Goal: Task Accomplishment & Management: Manage account settings

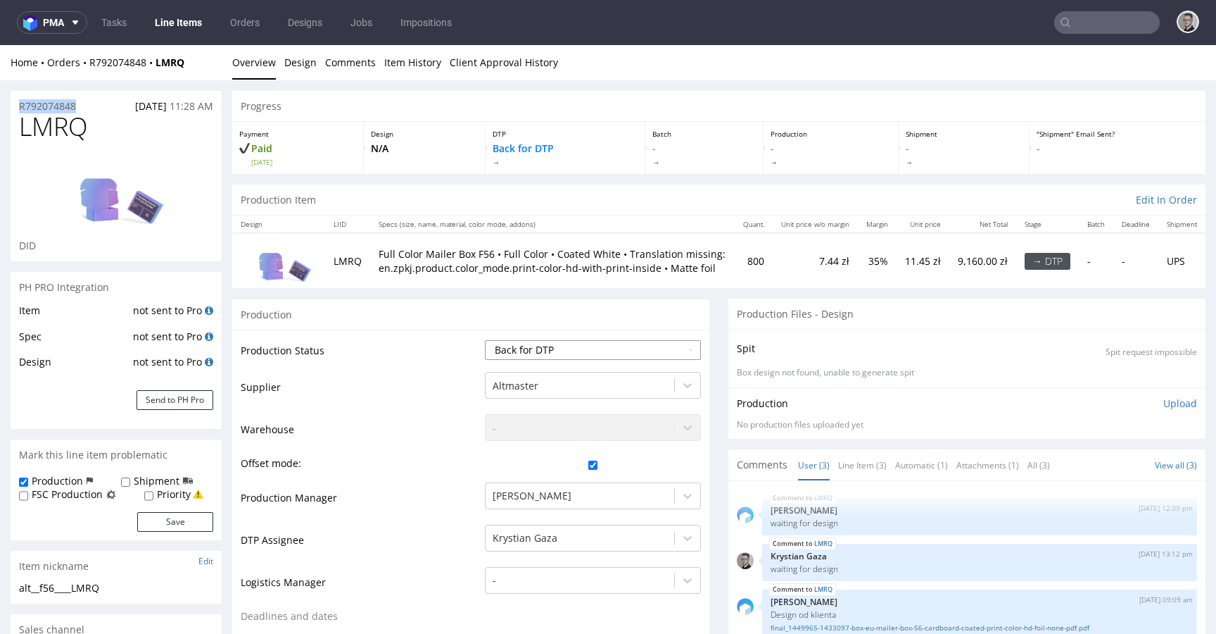
click at [602, 357] on select "Waiting for Artwork Waiting for Diecut Waiting for Mockup Waiting for DTP Waiti…" at bounding box center [593, 350] width 216 height 20
select select "dtp_in_process"
click at [485, 340] on select "Waiting for Artwork Waiting for Diecut Waiting for Mockup Waiting for DTP Waiti…" at bounding box center [593, 350] width 216 height 20
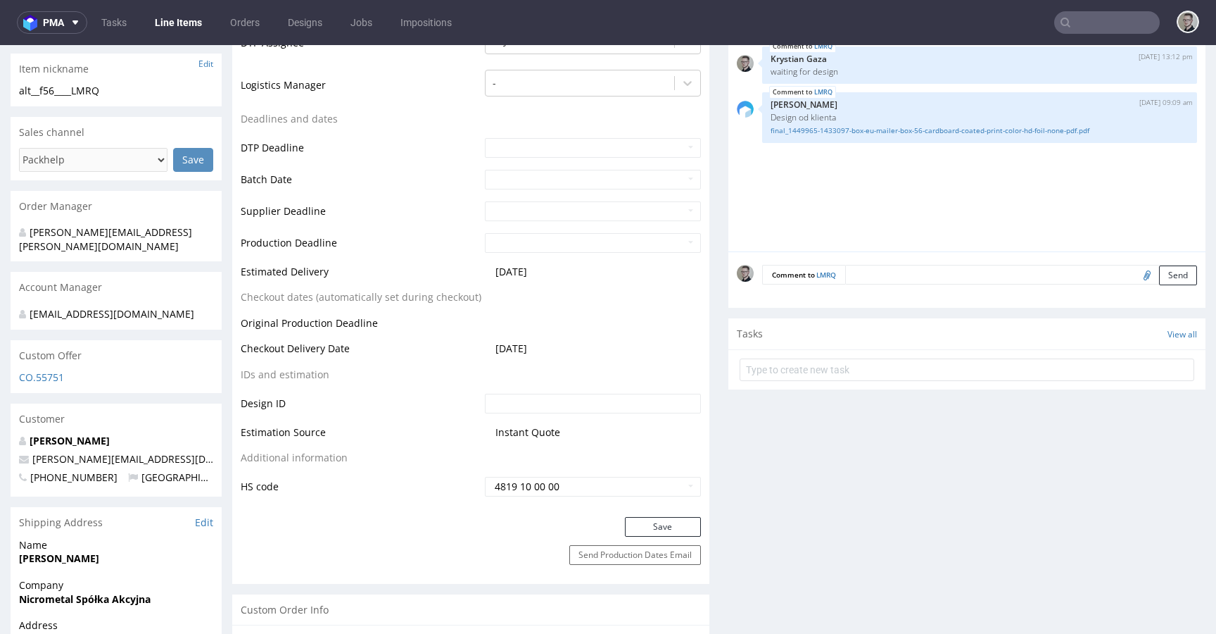
scroll to position [513, 0]
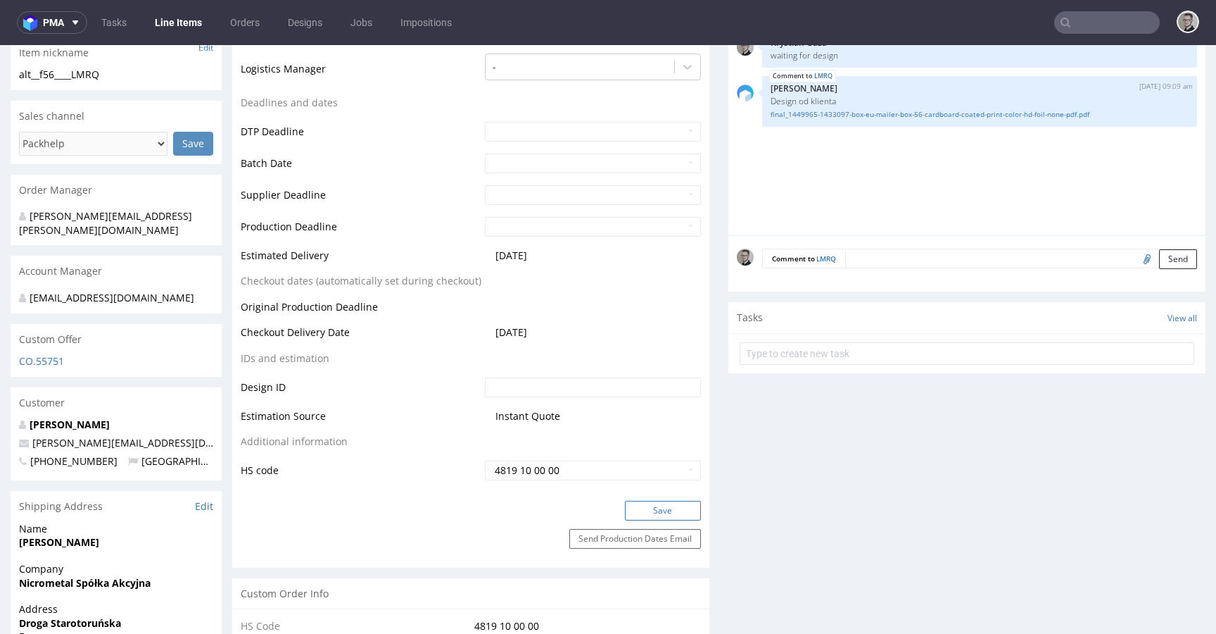
click at [677, 509] on button "Save" at bounding box center [663, 510] width 76 height 20
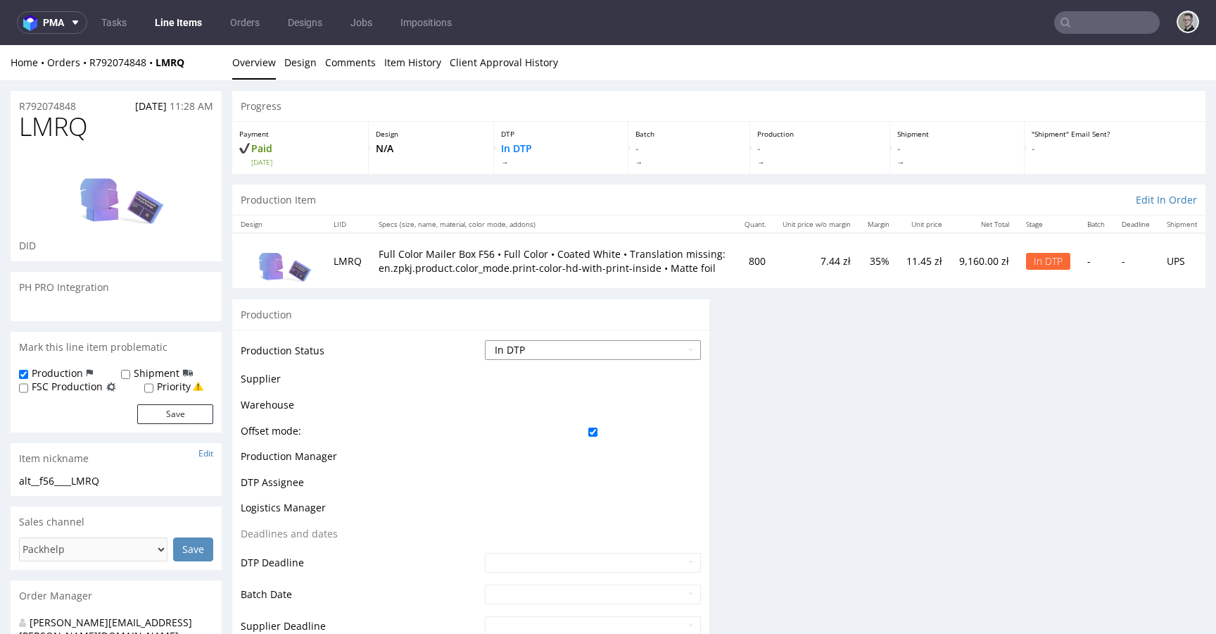
scroll to position [0, 0]
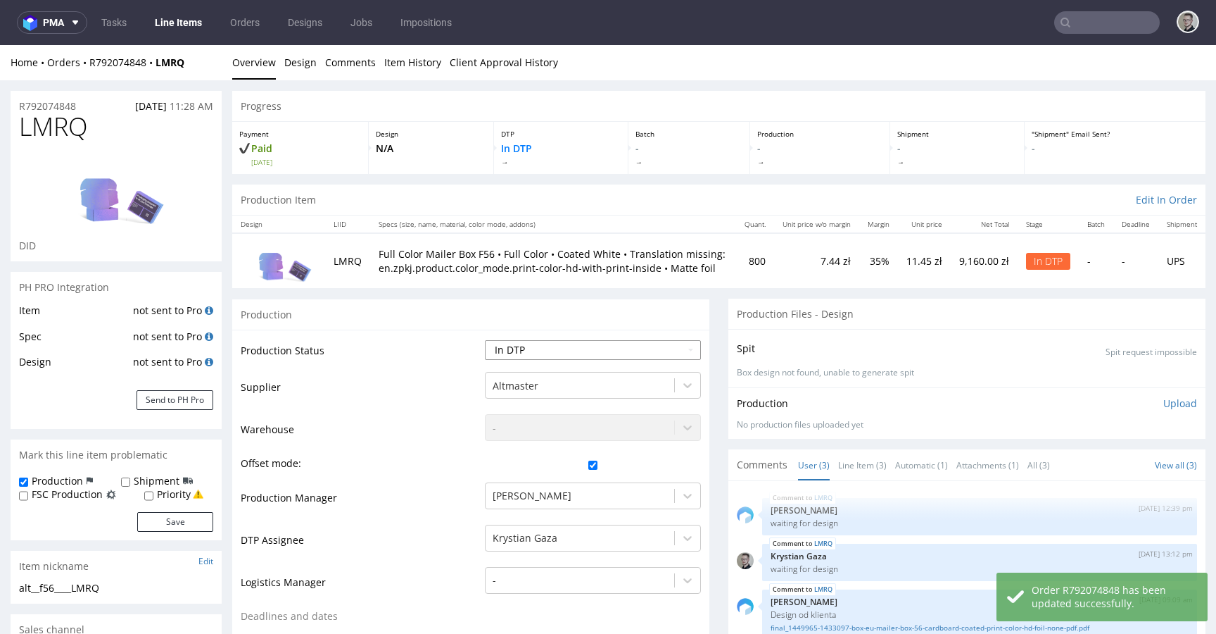
click at [644, 355] on select "Waiting for Artwork Waiting for Diecut Waiting for Mockup Waiting for DTP Waiti…" at bounding box center [593, 350] width 216 height 20
select select "dtp_ca_needed"
click at [485, 340] on select "Waiting for Artwork Waiting for Diecut Waiting for Mockup Waiting for DTP Waiti…" at bounding box center [593, 350] width 216 height 20
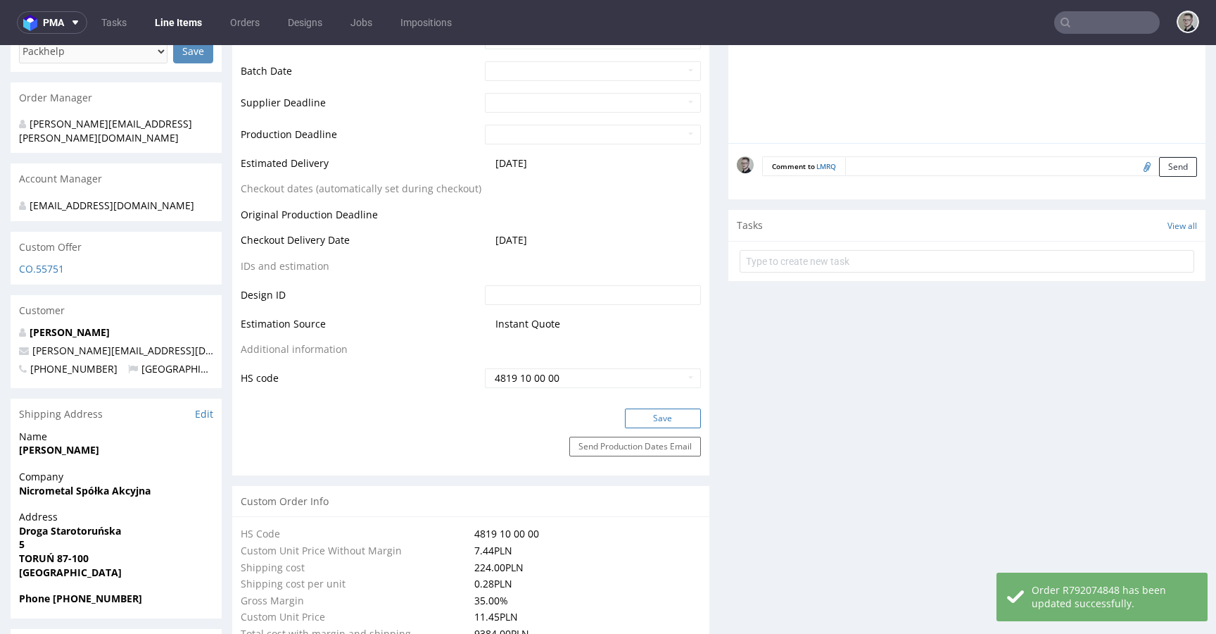
click at [671, 417] on button "Save" at bounding box center [663, 418] width 76 height 20
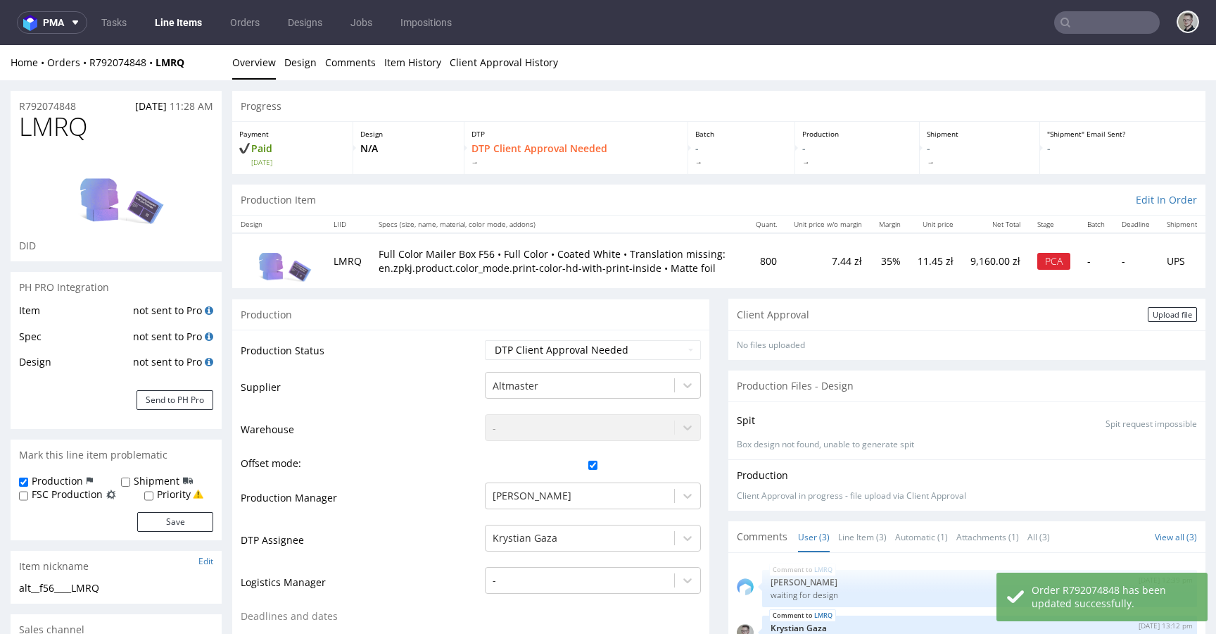
drag, startPoint x: 1107, startPoint y: 327, endPoint x: 1117, endPoint y: 320, distance: 12.7
click at [1107, 327] on div "Client Approval Upload file" at bounding box center [967, 314] width 477 height 32
drag, startPoint x: 1132, startPoint y: 315, endPoint x: 1087, endPoint y: 325, distance: 46.1
click at [1148, 315] on div "Upload file" at bounding box center [1172, 314] width 49 height 15
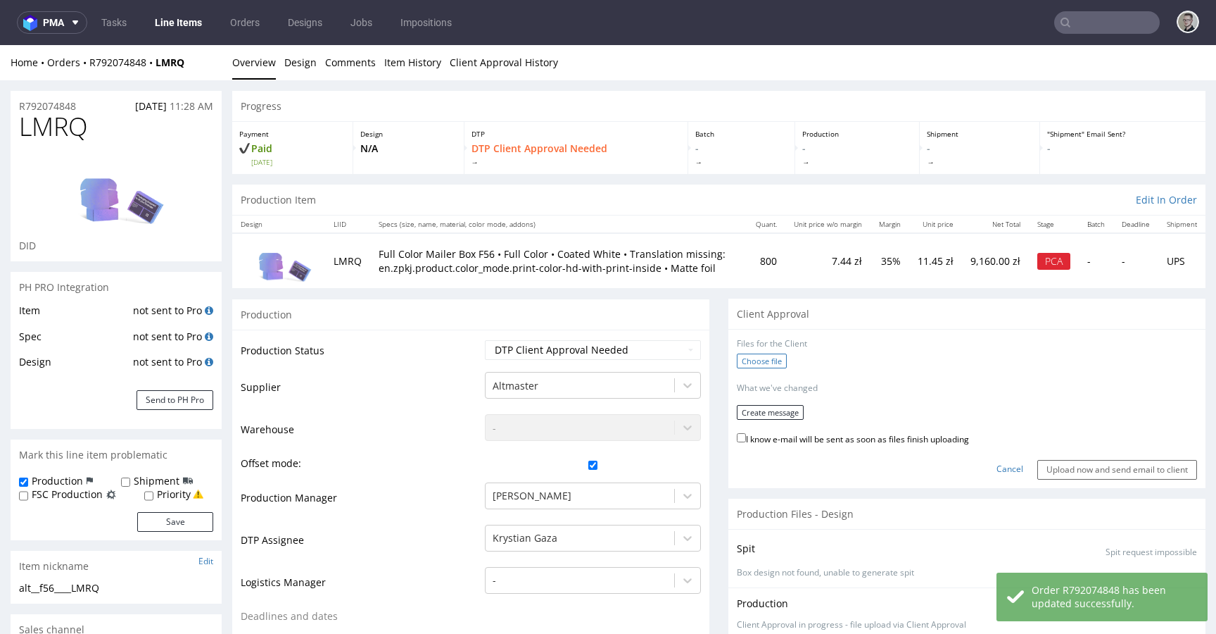
click at [746, 360] on label "Choose file" at bounding box center [762, 360] width 50 height 15
click at [0, 45] on input "Choose file" at bounding box center [0, 45] width 0 height 0
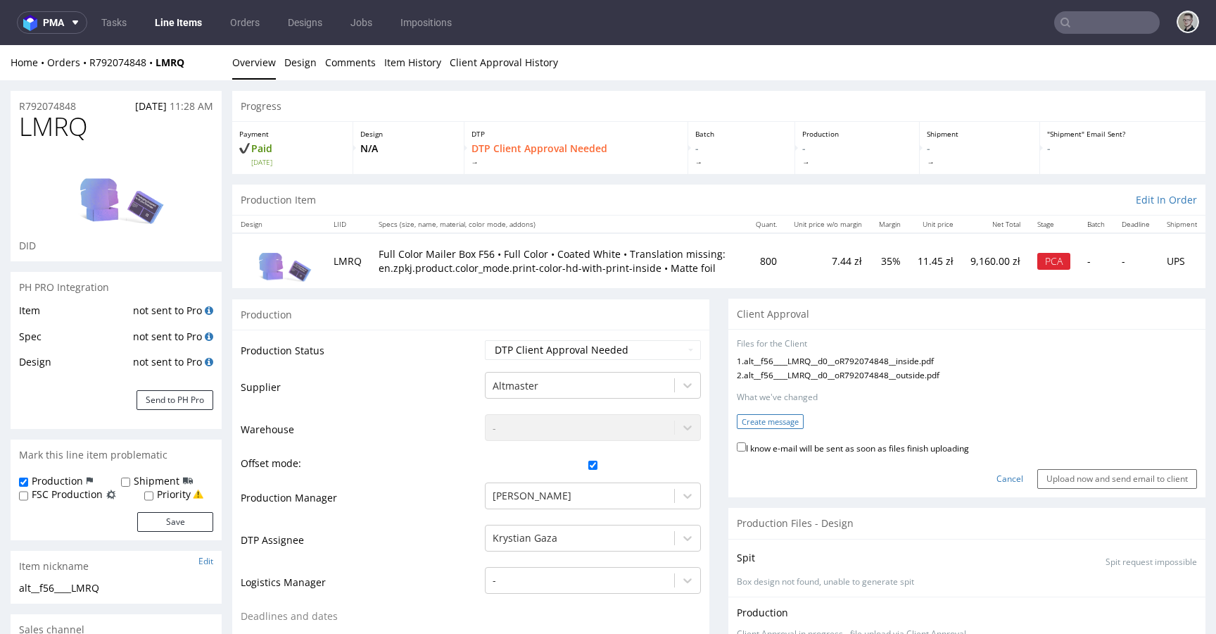
click at [768, 422] on button "Create message" at bounding box center [770, 421] width 67 height 15
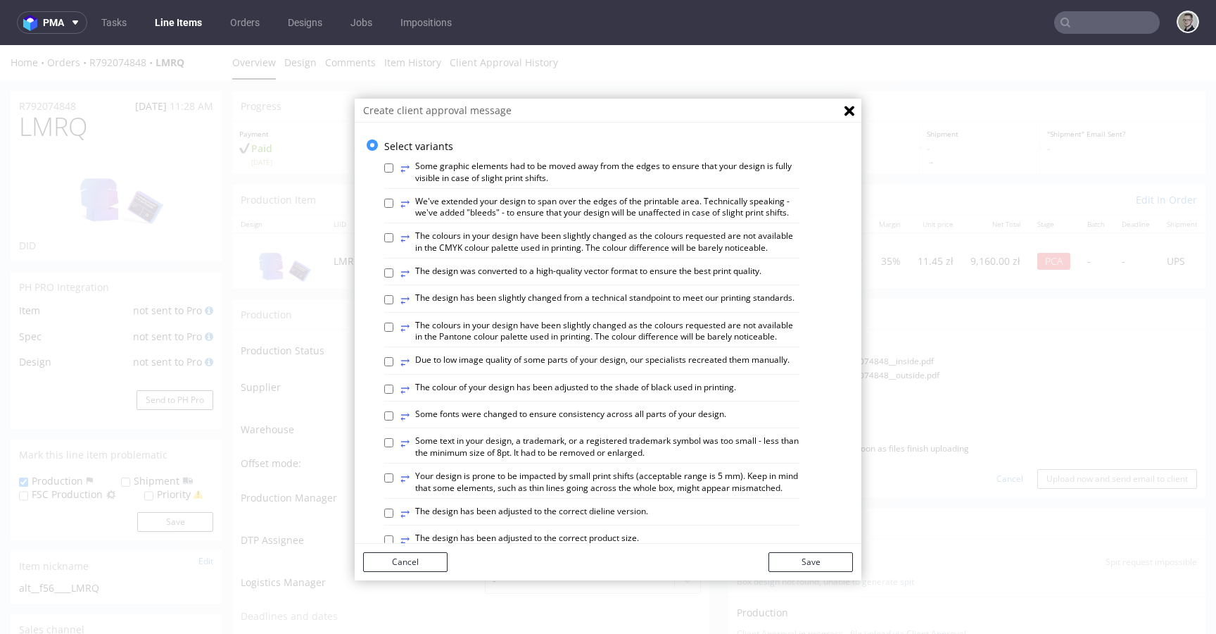
click at [601, 308] on label "⥂ The design has been slightly changed from a technical standpoint to meet our …" at bounding box center [598, 299] width 394 height 15
click at [394, 304] on input "⥂ The design has been slightly changed from a technical standpoint to meet our …" at bounding box center [388, 299] width 9 height 9
checkbox input "true"
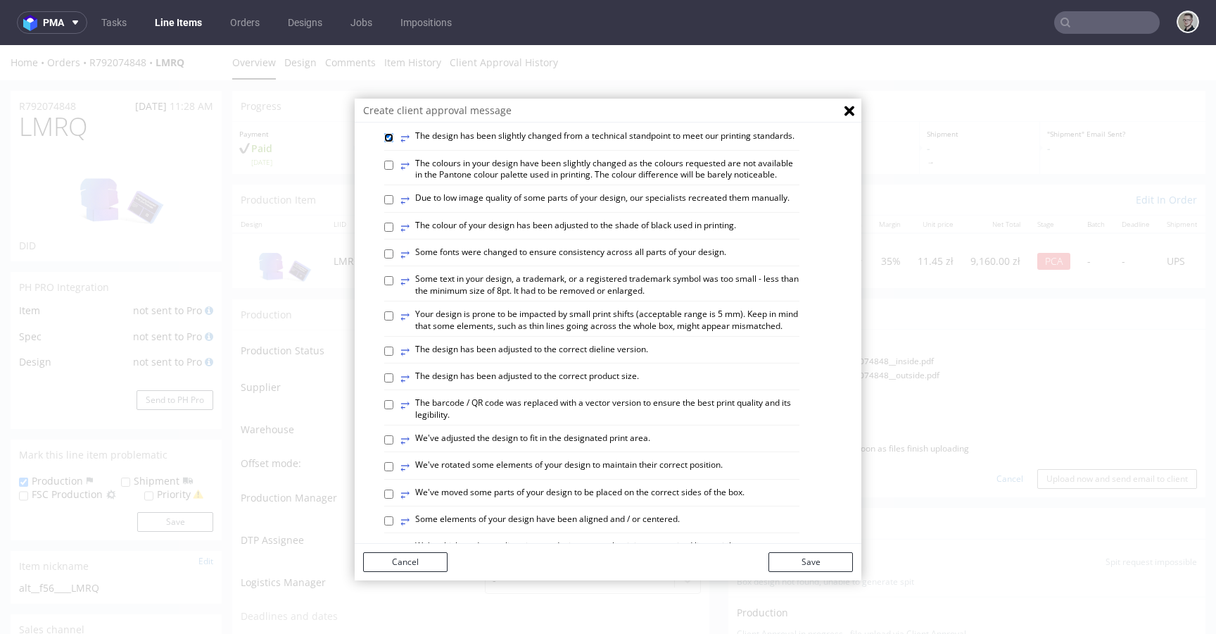
scroll to position [336, 0]
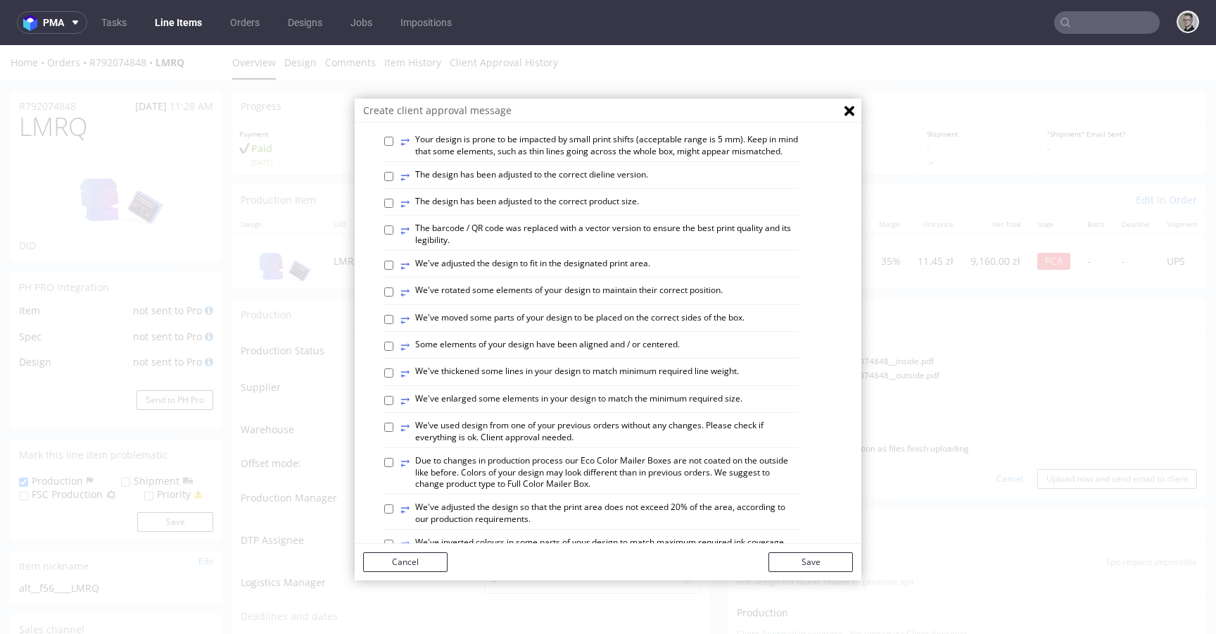
click at [625, 354] on label "⥂ Some elements of your design have been aligned and / or centered." at bounding box center [540, 346] width 279 height 15
click at [394, 351] on input "⥂ Some elements of your design have been aligned and / or centered." at bounding box center [388, 345] width 9 height 9
checkbox input "true"
click at [621, 184] on label "⥂ The design has been adjusted to the correct dieline version." at bounding box center [525, 176] width 248 height 15
click at [394, 181] on input "⥂ The design has been adjusted to the correct dieline version." at bounding box center [388, 176] width 9 height 9
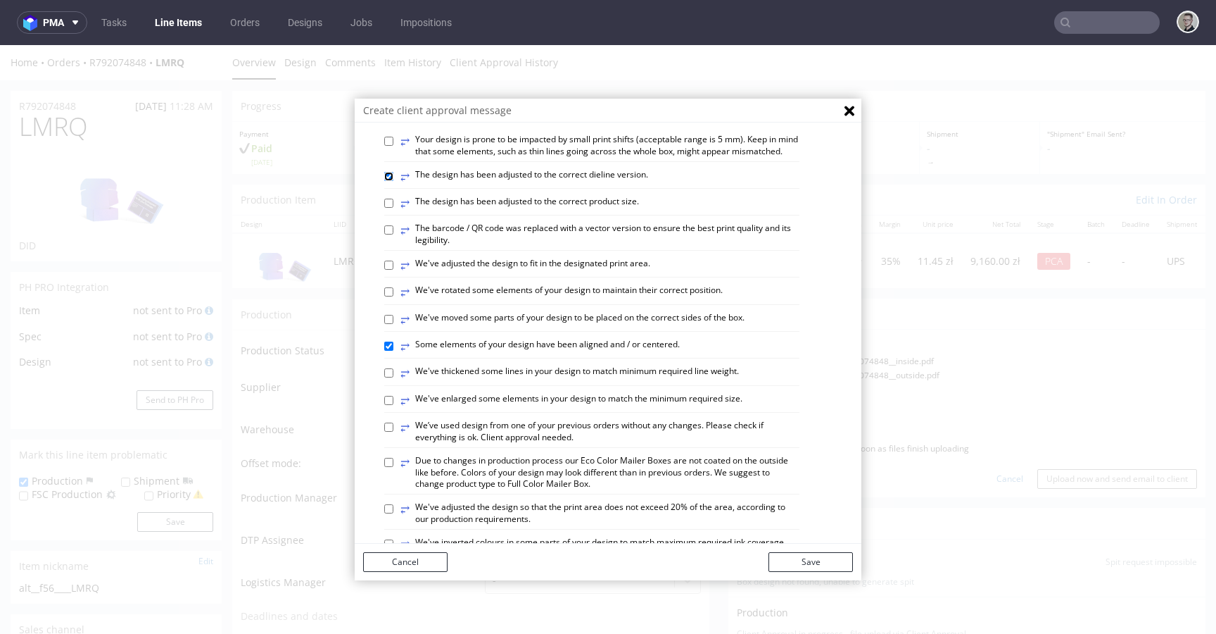
checkbox input "true"
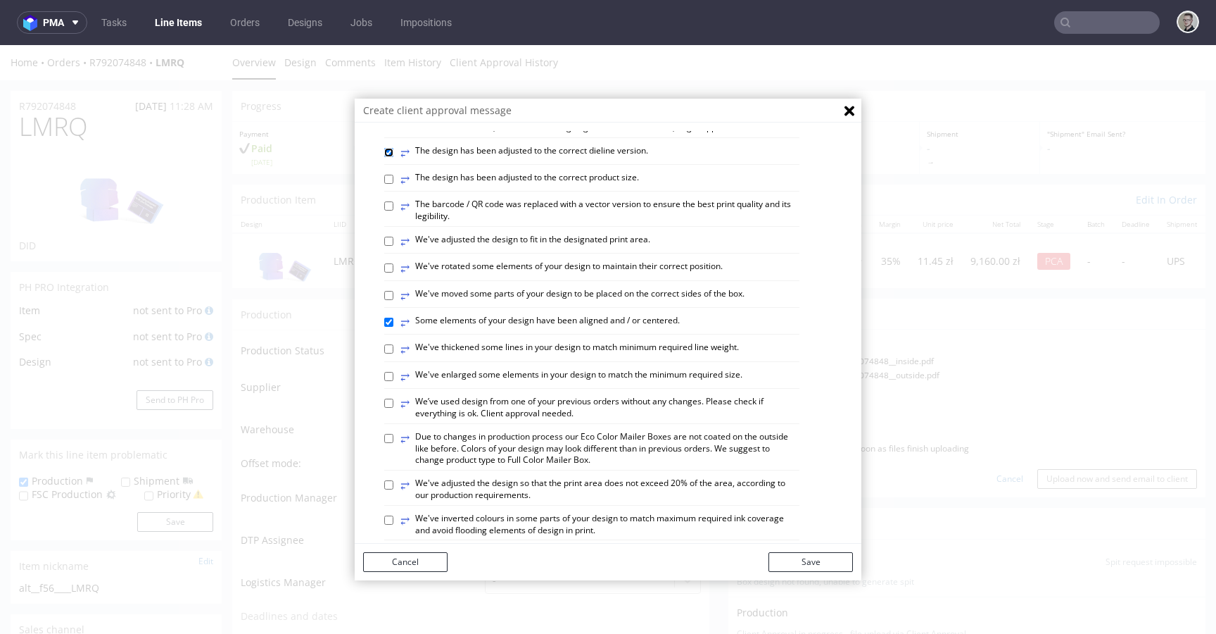
scroll to position [221, 0]
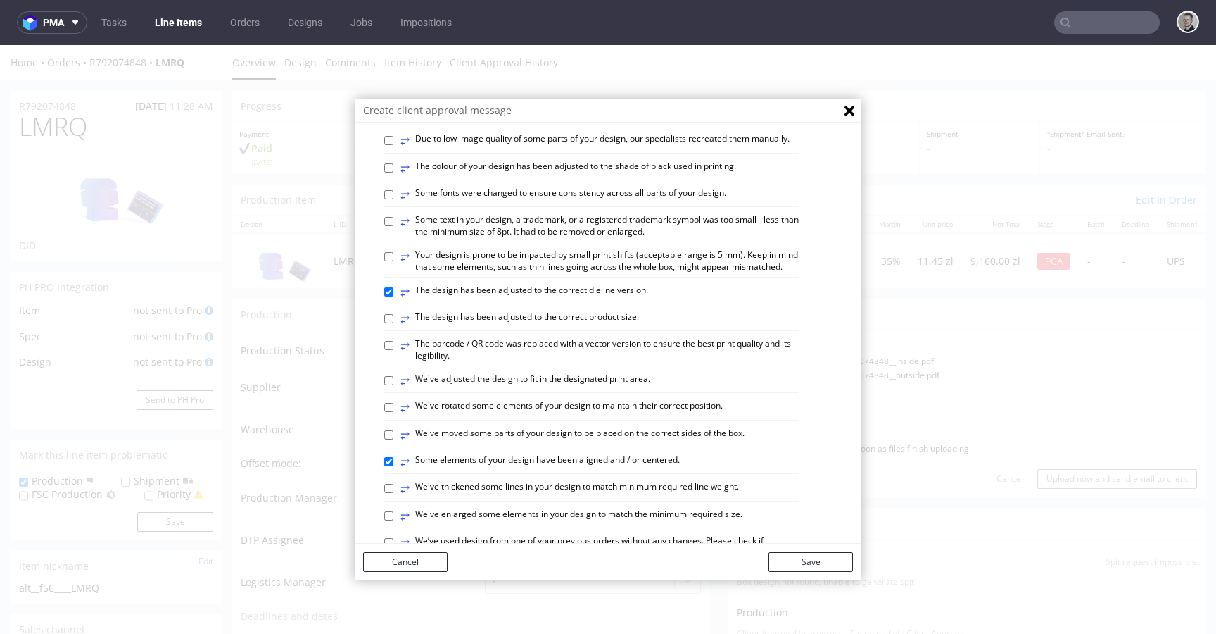
click at [643, 273] on label "⥂ Your design is prone to be impacted by small print shifts (acceptable range i…" at bounding box center [600, 261] width 399 height 24
click at [394, 261] on input "⥂ Your design is prone to be impacted by small print shifts (acceptable range i…" at bounding box center [388, 256] width 9 height 9
checkbox input "true"
click at [819, 556] on button "Save" at bounding box center [811, 562] width 84 height 20
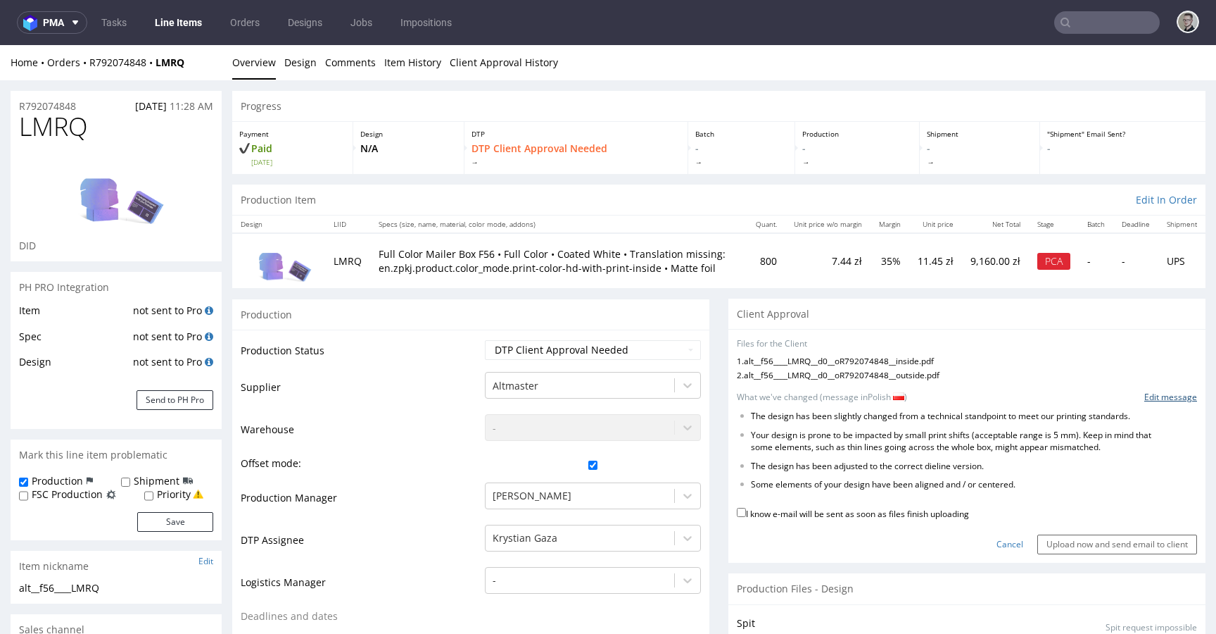
click at [1147, 400] on link "Edit message" at bounding box center [1171, 397] width 53 height 12
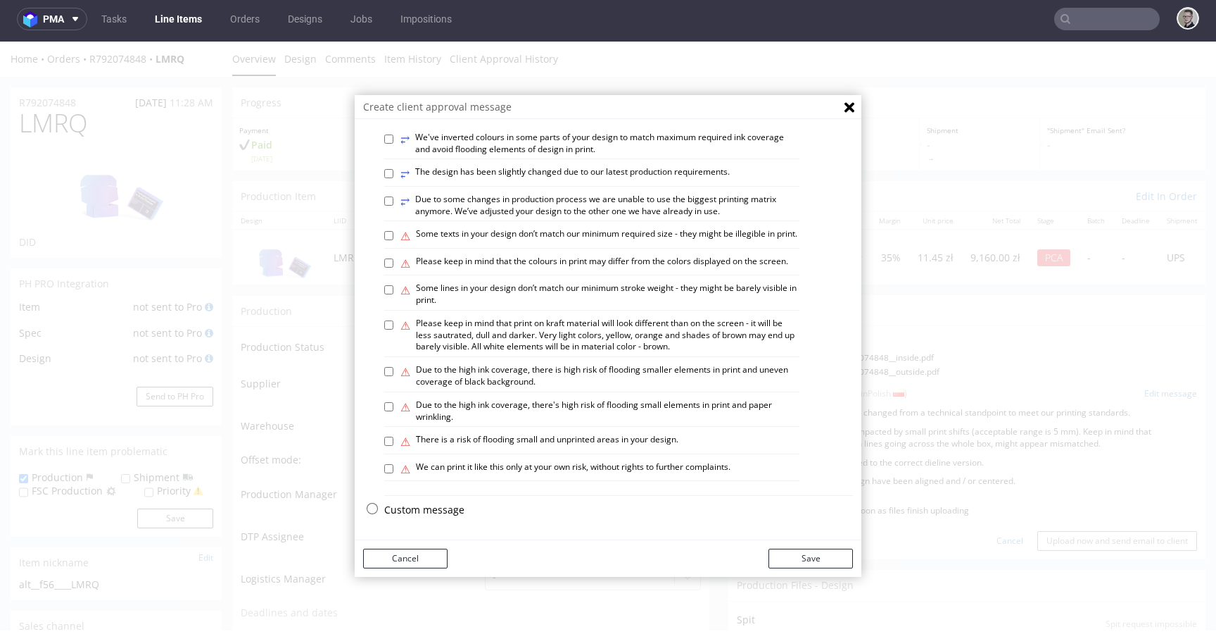
scroll to position [719, 0]
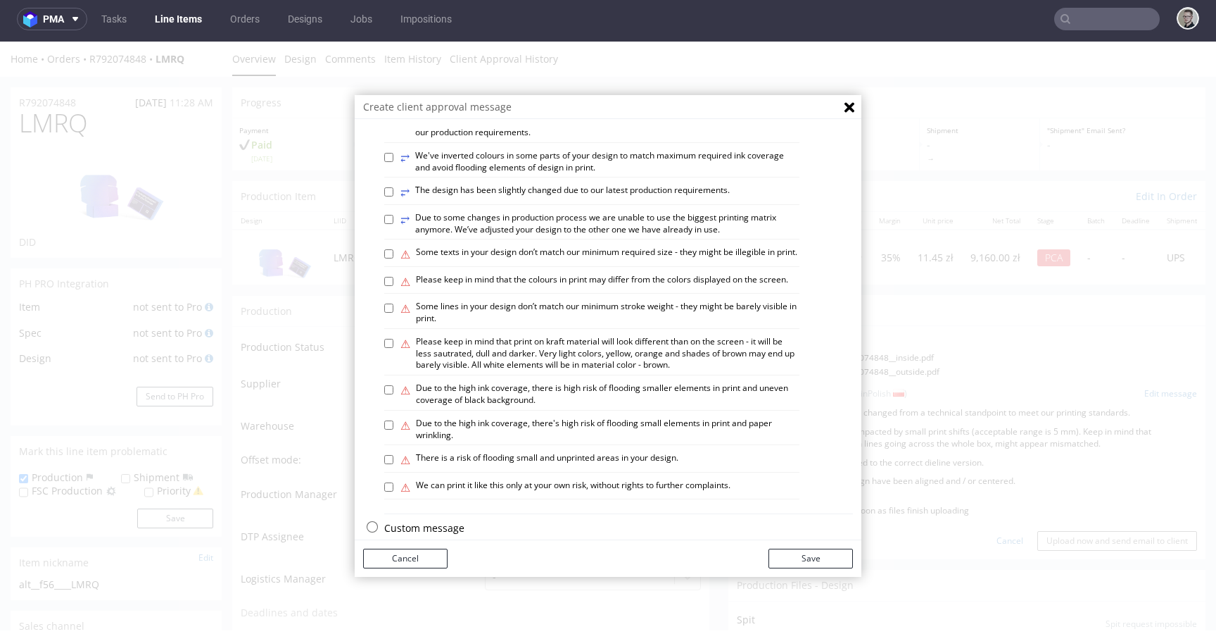
click at [517, 262] on label "⚠ Some texts in your design don’t match our minimum required size - they might …" at bounding box center [599, 253] width 397 height 15
click at [394, 258] on input "⚠ Some texts in your design don’t match our minimum required size - they might …" at bounding box center [388, 253] width 9 height 9
checkbox input "true"
click at [484, 325] on label "⚠ Some lines in your design don’t match our minimum stroke weight - they might …" at bounding box center [600, 313] width 399 height 24
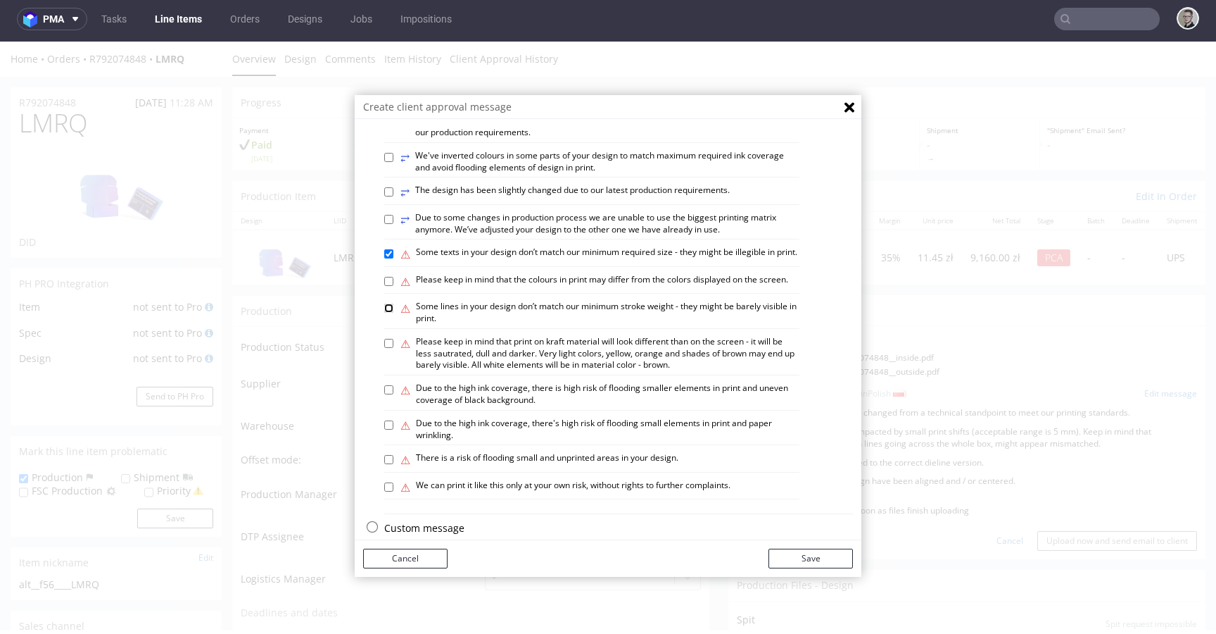
click at [394, 313] on input "⚠ Some lines in your design don’t match our minimum stroke weight - they might …" at bounding box center [388, 307] width 9 height 9
checkbox input "true"
click at [806, 562] on button "Save" at bounding box center [811, 558] width 84 height 20
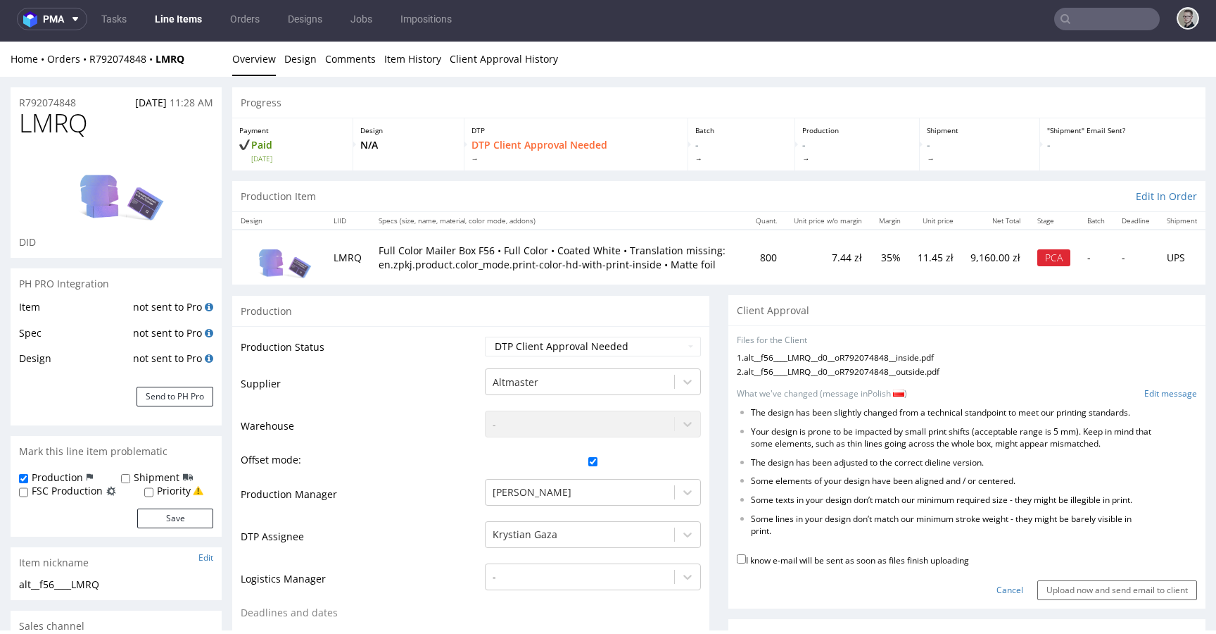
click at [890, 565] on label "I know e-mail will be sent as soon as files finish uploading" at bounding box center [853, 558] width 232 height 15
click at [746, 563] on input "I know e-mail will be sent as soon as files finish uploading" at bounding box center [741, 558] width 9 height 9
checkbox input "true"
click at [1054, 586] on input "Upload now and send email to client" at bounding box center [1118, 590] width 160 height 20
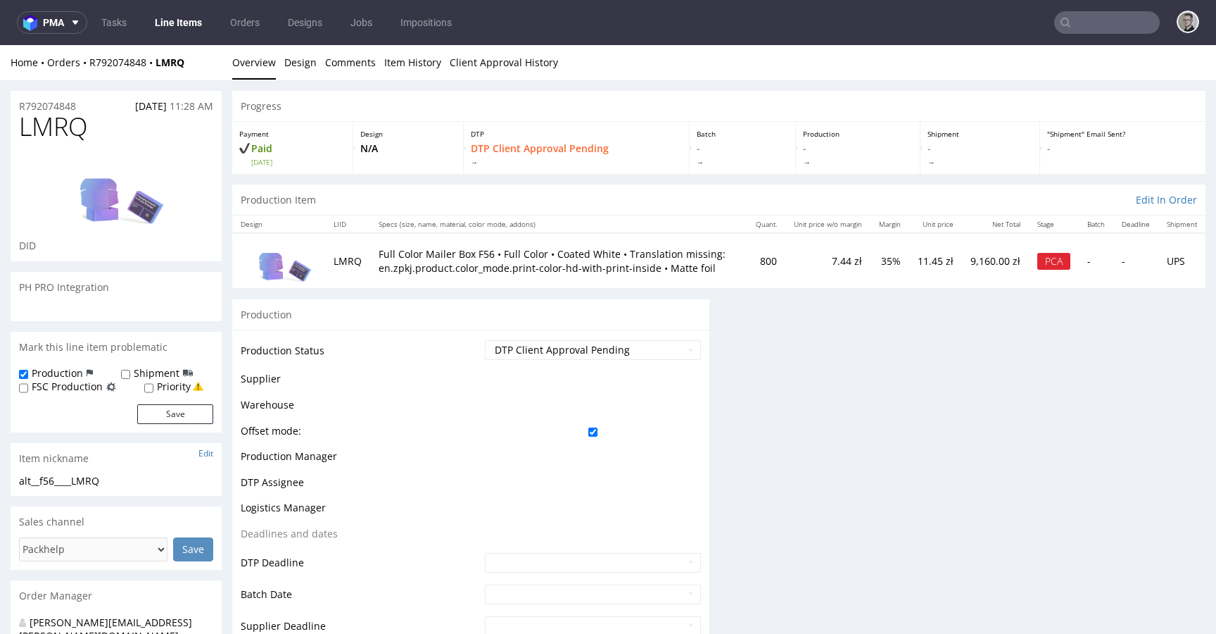
scroll to position [0, 0]
